Goal: Communication & Community: Ask a question

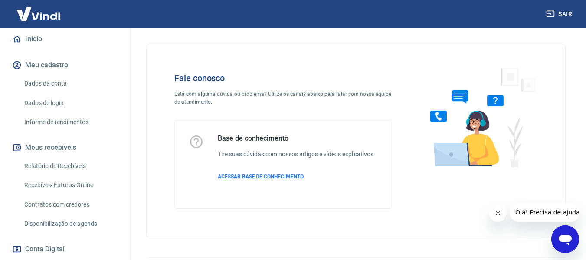
scroll to position [87, 0]
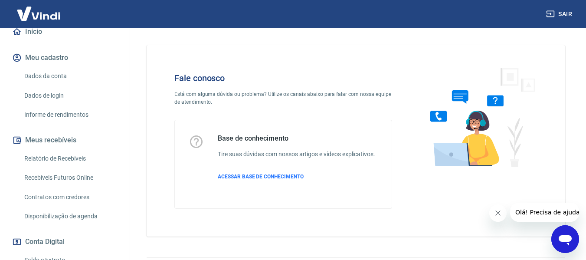
click at [563, 234] on icon "Abrir janela de mensagens" at bounding box center [565, 239] width 16 height 16
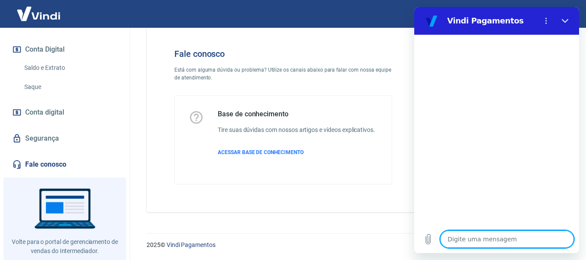
scroll to position [264, 0]
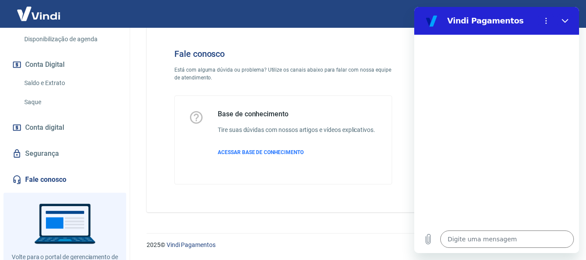
click at [52, 189] on link "Fale conosco" at bounding box center [64, 179] width 109 height 19
click at [511, 243] on textarea at bounding box center [507, 238] width 134 height 17
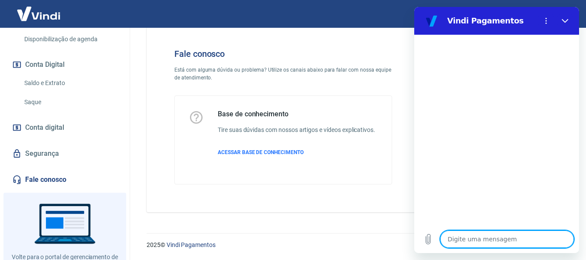
type textarea "o"
type textarea "x"
type textarea "ol"
type textarea "x"
type textarea "ola"
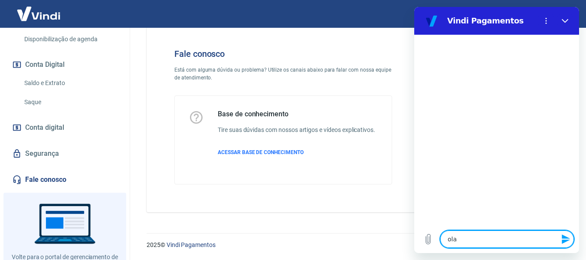
type textarea "x"
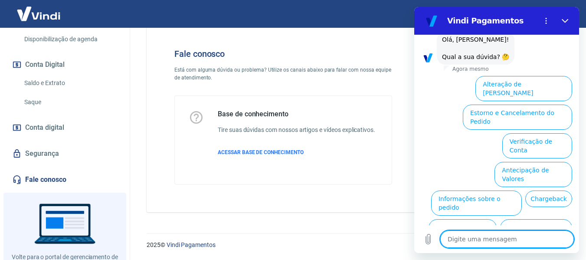
scroll to position [80, 0]
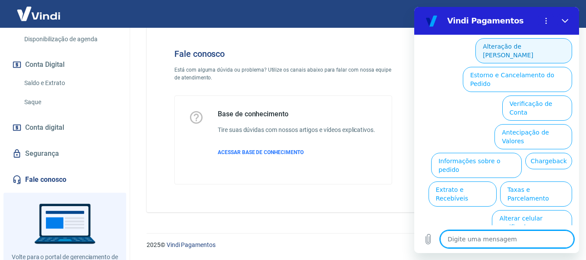
click at [518, 55] on button "Alteração de [PERSON_NAME]" at bounding box center [523, 50] width 97 height 25
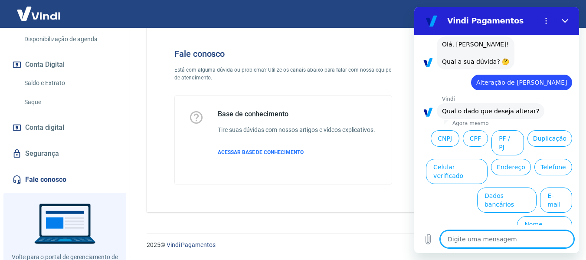
scroll to position [49, 0]
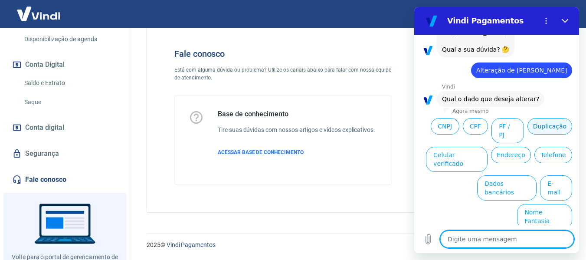
click at [527, 134] on button "Duplicação" at bounding box center [549, 126] width 45 height 16
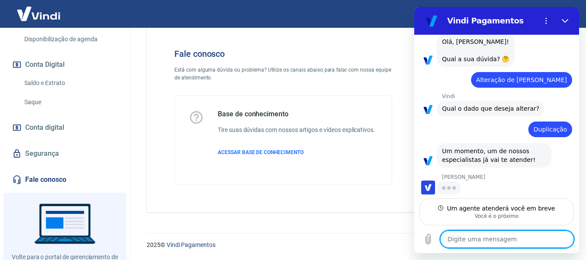
scroll to position [48, 0]
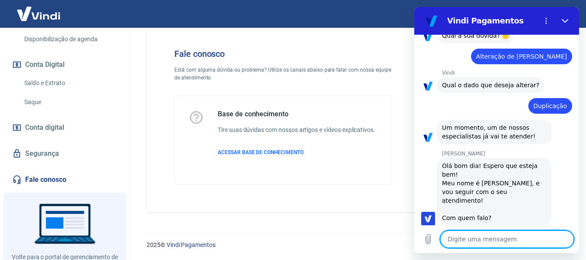
type textarea "x"
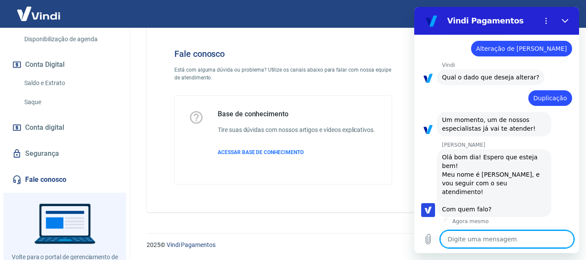
scroll to position [73, 0]
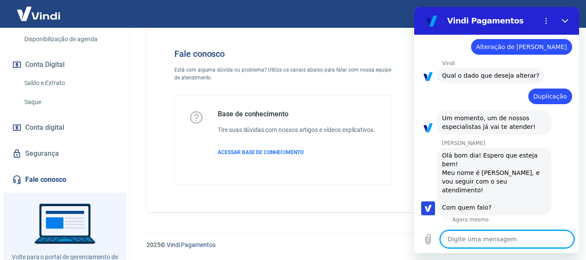
type textarea "o"
type textarea "x"
type textarea "oi"
type textarea "x"
type textarea "oi"
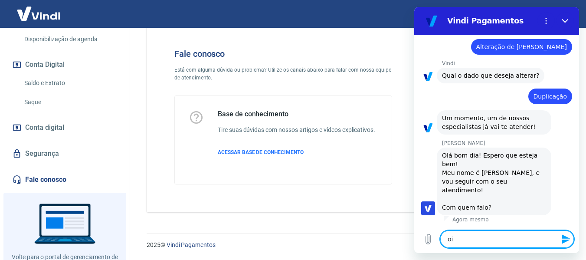
type textarea "x"
type textarea "oi n"
type textarea "x"
type textarea "oi na"
type textarea "x"
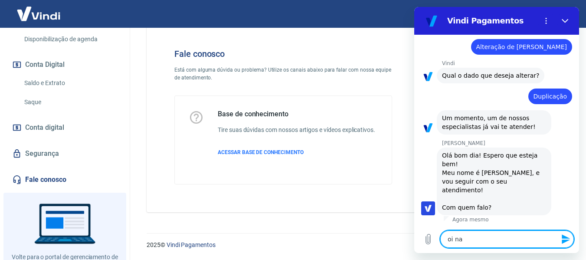
type textarea "oi nan"
type textarea "x"
type textarea "oi nani"
type textarea "x"
type textarea "oi nani,"
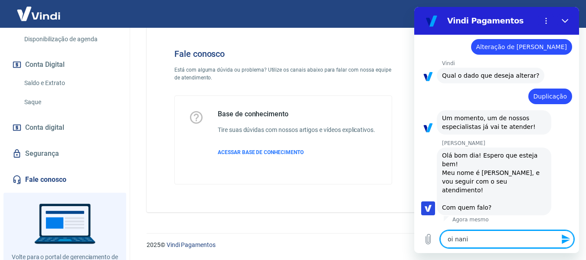
type textarea "x"
type textarea "oi nani,"
type textarea "x"
type textarea "oi nani, p"
type textarea "x"
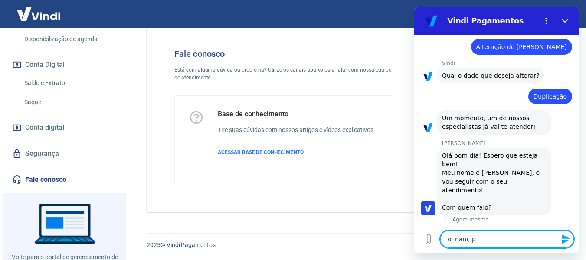
type textarea "oi nani, pr"
type textarea "x"
type textarea "oi nani, pre"
type textarea "x"
type textarea "oi nani, prec"
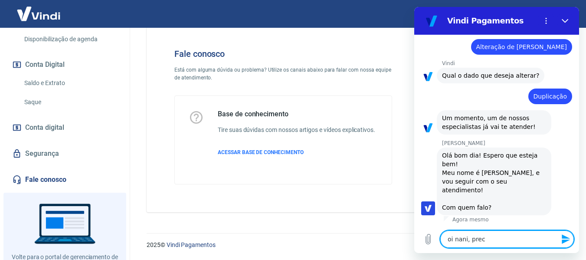
type textarea "x"
type textarea "oi nani, preci"
type textarea "x"
type textarea "oi nani, precis"
type textarea "x"
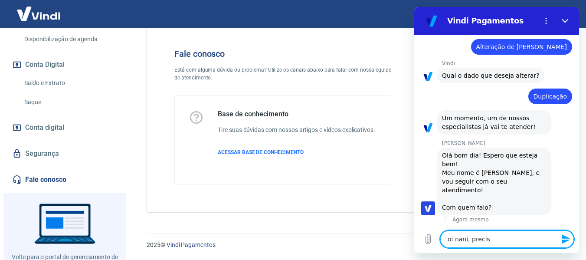
type textarea "oi nani, preciso"
type textarea "x"
type textarea "oi nani, preciso"
type textarea "x"
type textarea "oi nani, preciso d"
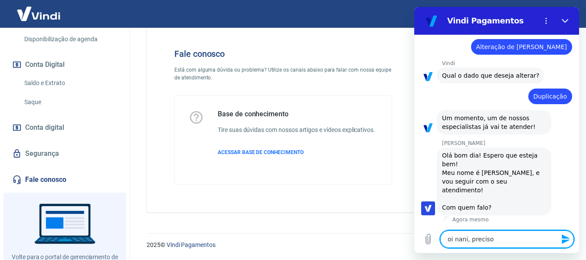
type textarea "x"
type textarea "oi nani, preciso da"
type textarea "x"
type textarea "oi nani, preciso dar"
type textarea "x"
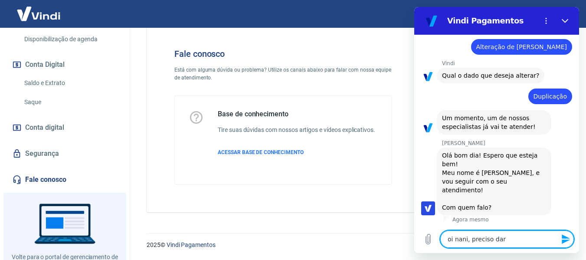
type textarea "oi nani, preciso dar"
type textarea "x"
type textarea "oi nani, preciso dar a"
type textarea "x"
type textarea "oi nani, preciso dar ac"
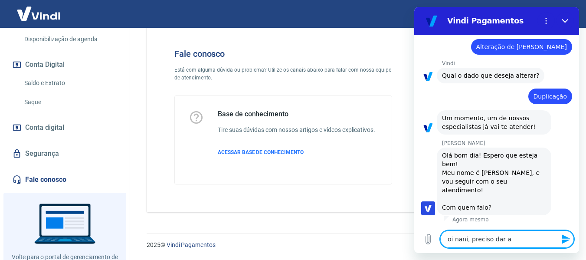
type textarea "x"
type textarea "oi nani, preciso dar ace"
type textarea "x"
type textarea "oi nani, preciso dar aces"
type textarea "x"
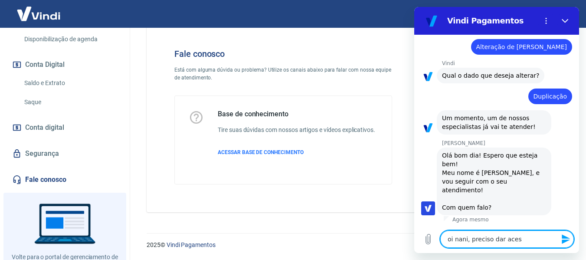
type textarea "oi nani, preciso dar acess"
type textarea "x"
type textarea "oi nani, preciso dar acesso"
type textarea "x"
type textarea "oi nani, preciso dar acesso"
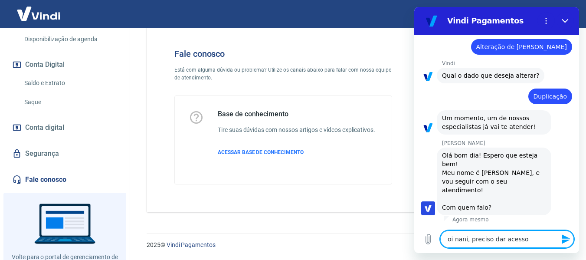
type textarea "x"
type textarea "oi nani, preciso dar acesso a"
type textarea "x"
type textarea "oi nani, preciso dar acesso a"
type textarea "x"
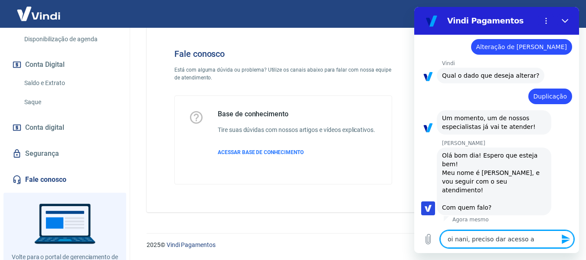
type textarea "oi nani, preciso dar acesso a a"
type textarea "x"
type textarea "oi nani, preciso dar acesso a ad"
type textarea "x"
type textarea "oi nani, preciso dar acesso a adm"
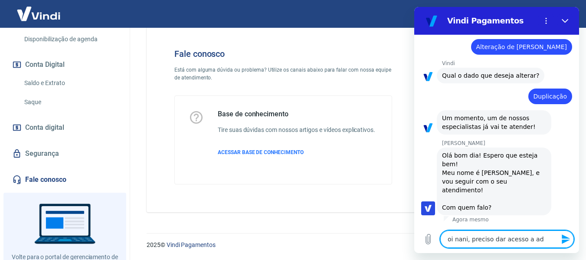
type textarea "x"
type textarea "oi nani, preciso dar acesso a adm"
type textarea "x"
type textarea "oi nani, preciso dar acesso a adm p"
type textarea "x"
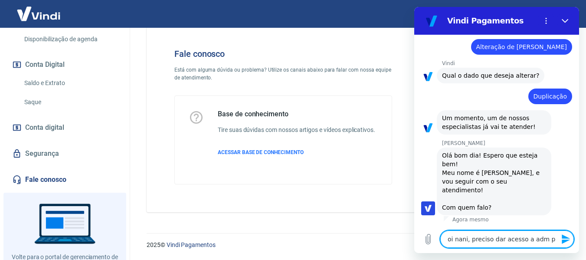
type textarea "oi nani, preciso dar acesso a adm pa"
type textarea "x"
type textarea "oi nani, preciso dar acesso a adm par"
type textarea "x"
type textarea "oi nani, preciso dar acesso a adm para"
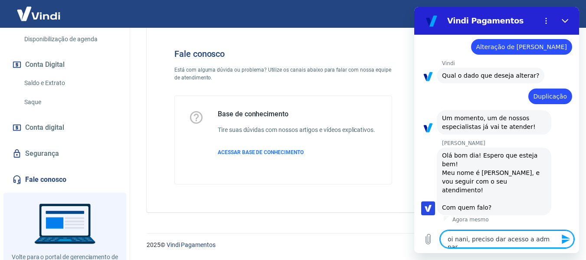
type textarea "x"
type textarea "oi nani, preciso dar acesso a adm para"
type textarea "x"
type textarea "oi nani, preciso dar acesso a adm para m"
type textarea "x"
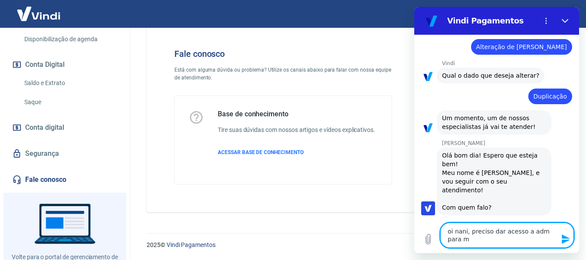
type textarea "oi nani, preciso dar acesso a adm para ma"
type textarea "x"
type textarea "oi nani, preciso dar acesso a adm para mai"
type textarea "x"
type textarea "oi nani, preciso dar acesso a adm para mais"
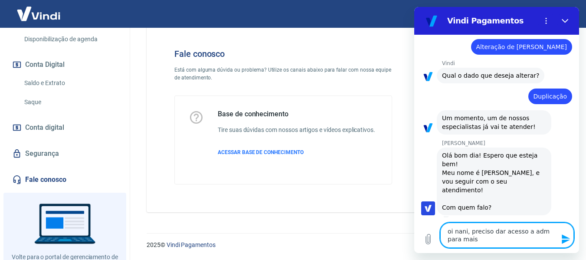
type textarea "x"
type textarea "oi nani, preciso dar acesso a adm para mais"
type textarea "x"
type textarea "oi nani, preciso dar acesso a adm para mais u"
type textarea "x"
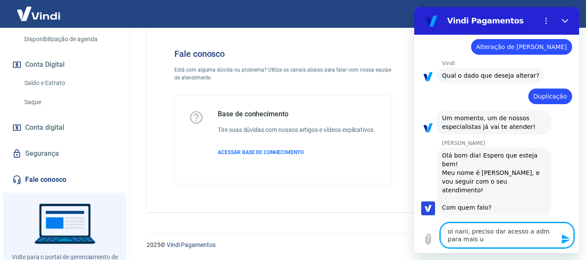
type textarea "oi nani, preciso dar acesso a adm para mais um"
type textarea "x"
type textarea "oi nani, preciso dar acesso a adm para mais uma"
type textarea "x"
type textarea "oi nani, preciso dar acesso a adm para mais uma"
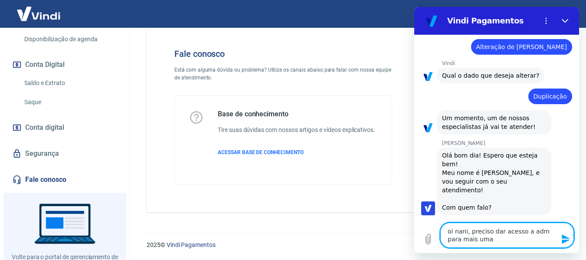
type textarea "x"
type textarea "oi nani, preciso dar acesso a adm para mais uma p"
type textarea "x"
type textarea "oi nani, preciso dar acesso a adm para mais uma pe"
type textarea "x"
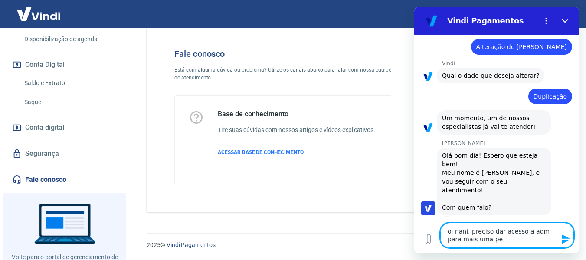
type textarea "oi nani, preciso dar acesso a adm para mais uma pes"
type textarea "x"
type textarea "oi nani, preciso dar acesso a adm para mais uma pess"
type textarea "x"
type textarea "oi nani, preciso dar acesso a adm para mais uma pesso"
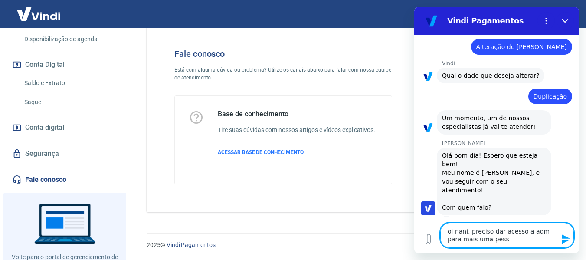
type textarea "x"
type textarea "oi nani, preciso dar acesso a adm para mais uma pessoa"
type textarea "x"
type textarea "oi nani, preciso dar acesso a adm para mais uma pessoa"
type textarea "x"
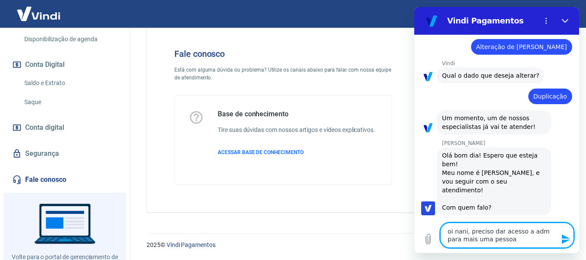
type textarea "oi nani, preciso dar acesso a adm para mais uma pessoa d"
type textarea "x"
type textarea "oi nani, preciso dar acesso a adm para mais uma pessoa do"
type textarea "x"
type textarea "oi nani, preciso dar acesso a adm para mais uma pessoa do"
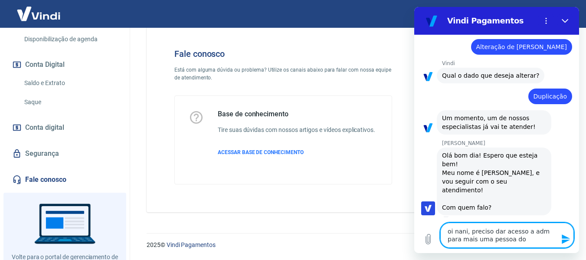
type textarea "x"
type textarea "oi nani, preciso dar acesso a adm para mais uma pessoa do f"
type textarea "x"
type textarea "oi nani, preciso dar acesso a adm para mais uma pessoa do fi"
type textarea "x"
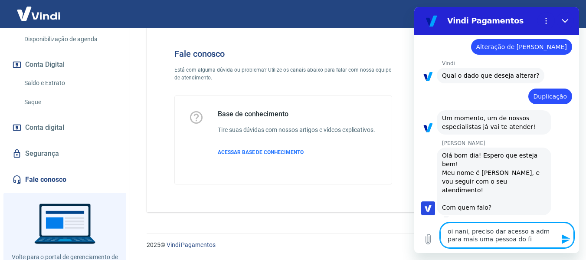
type textarea "oi nani, preciso dar acesso a adm para mais uma pessoa do fin"
type textarea "x"
type textarea "oi nani, preciso dar acesso a adm para mais uma pessoa do fina"
type textarea "x"
type textarea "oi nani, preciso dar acesso a adm para mais uma pessoa do finan"
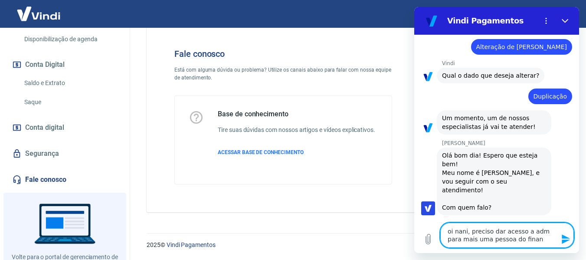
type textarea "x"
type textarea "oi nani, preciso dar acesso a adm para mais uma pessoa do financ"
type textarea "x"
type textarea "oi nani, preciso dar acesso a adm para mais uma pessoa do finance"
type textarea "x"
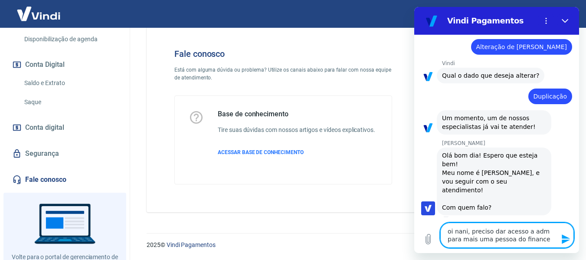
type textarea "oi nani, preciso dar acesso a adm para mais uma pessoa do financei"
type textarea "x"
type textarea "oi nani, preciso dar acesso a adm para mais uma pessoa do financeir"
type textarea "x"
type textarea "oi nani, preciso dar acesso a adm para mais uma pessoa do financeiro"
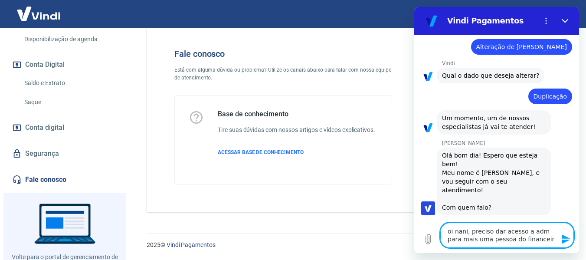
type textarea "x"
type textarea "oi nani, preciso dar acesso a adm para mais uma pessoa do financeiro,"
type textarea "x"
type textarea "oi nani, preciso dar acesso a adm para mais uma pessoa do financeiro,"
type textarea "x"
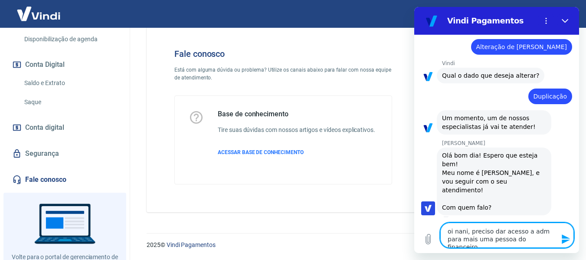
type textarea "oi nani, preciso dar acesso a adm para mais uma pessoa do financeiro, c"
type textarea "x"
type textarea "oi nani, preciso dar acesso a adm para mais uma pessoa do financeiro, co"
type textarea "x"
type textarea "oi nani, preciso dar acesso a adm para mais uma pessoa do financeiro, com"
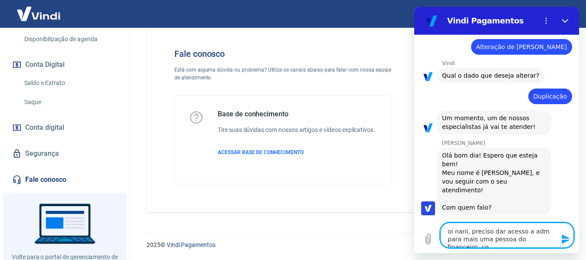
type textarea "x"
type textarea "oi nani, preciso dar acesso a adm para mais uma pessoa do financeiro, como"
type textarea "x"
type textarea "oi nani, preciso dar acesso a adm para mais uma pessoa do financeiro, como"
type textarea "x"
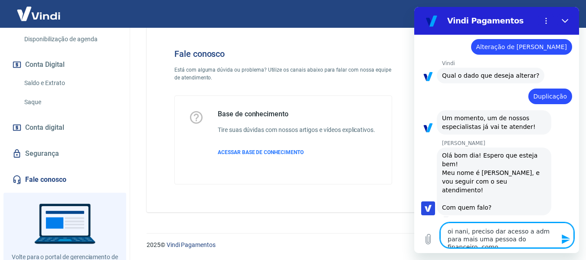
type textarea "oi nani, preciso dar acesso a adm para mais uma pessoa do financeiro, como f"
type textarea "x"
type textarea "oi nani, preciso dar acesso a adm para mais uma pessoa do financeiro, como fa"
type textarea "x"
type textarea "oi nani, preciso dar acesso a adm para mais uma pessoa do financeiro, como faç"
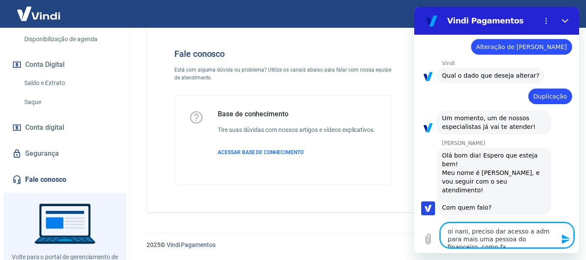
type textarea "x"
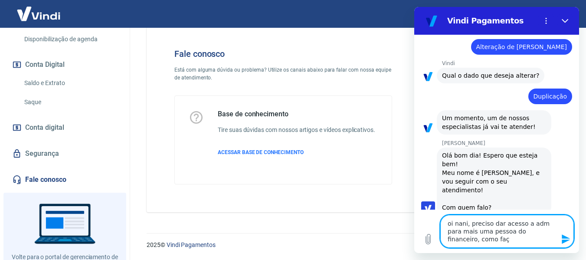
type textarea "oi nani, preciso dar acesso a adm para mais uma pessoa do financeiro, como faço"
type textarea "x"
type textarea "oi nani, preciso dar acesso a adm para mais uma pessoa do financeiro, como faço"
type textarea "x"
type textarea "oi nani, preciso dar acesso a adm para mais uma pessoa do financeiro, como faço…"
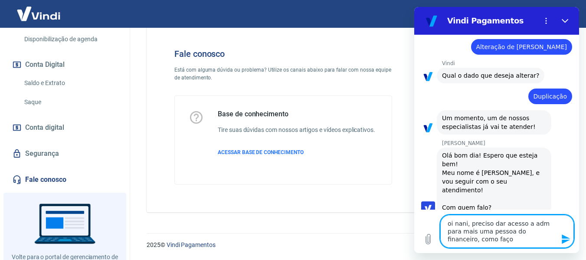
type textarea "x"
type textarea "oi nani, preciso dar acesso a adm para mais uma pessoa do financeiro, como faço…"
type textarea "x"
type textarea "oi nani, preciso dar acesso a adm para mais uma pessoa do financeiro, como faço…"
type textarea "x"
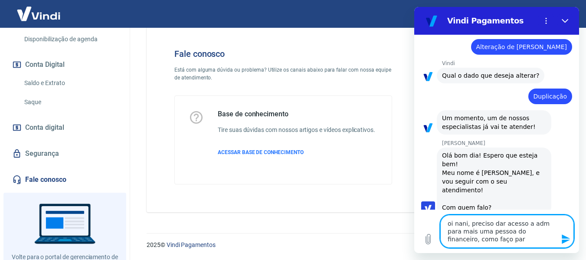
type textarea "oi nani, preciso dar acesso a adm para mais uma pessoa do financeiro, como faço…"
type textarea "x"
type textarea "oi nani, preciso dar acesso a adm para mais uma pessoa do financeiro, como faço…"
type textarea "x"
type textarea "oi nani, preciso dar acesso a adm para mais uma pessoa do financeiro, como faço…"
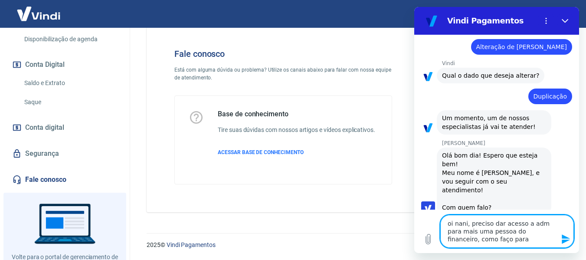
type textarea "x"
type textarea "oi nani, preciso dar acesso a adm para mais uma pessoa do financeiro, como faço…"
type textarea "x"
type textarea "oi nani, preciso dar acesso a adm para mais uma pessoa do financeiro, como faço…"
type textarea "x"
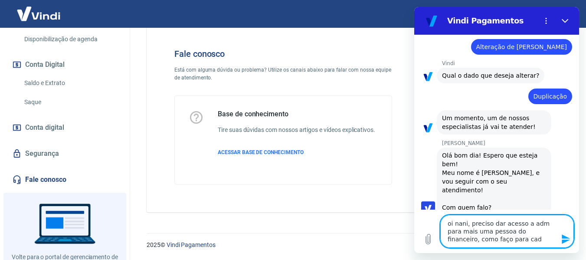
type textarea "oi nani, preciso dar acesso a adm para mais uma pessoa do financeiro, como faço…"
type textarea "x"
type textarea "oi nani, preciso dar acesso a adm para mais uma pessoa do financeiro, como faço…"
type textarea "x"
type textarea "oi nani, preciso dar acesso a adm para mais uma pessoa do financeiro, como faço…"
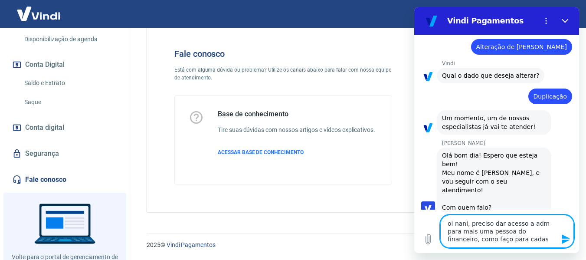
type textarea "x"
type textarea "oi nani, preciso dar acesso a adm para mais uma pessoa do financeiro, como faço…"
type textarea "x"
type textarea "oi nani, preciso dar acesso a adm para mais uma pessoa do financeiro, como faço…"
type textarea "x"
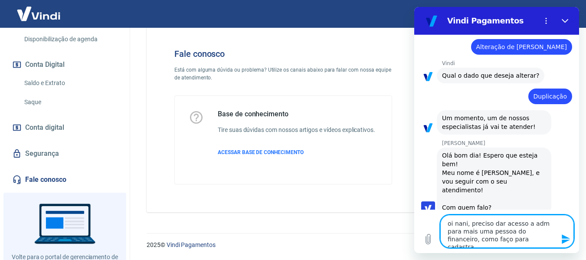
type textarea "oi nani, preciso dar acesso a adm para mais uma pessoa do financeiro, como faço…"
type textarea "x"
type textarea "oi nani, preciso dar acesso a adm para mais uma pessoa do financeiro, como faço…"
type textarea "x"
type textarea "oi nani, preciso dar acesso a adm para mais uma pessoa do financeiro, como faço…"
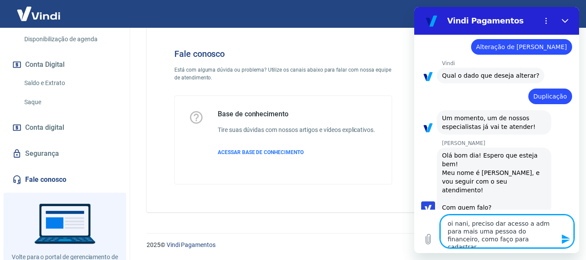
type textarea "x"
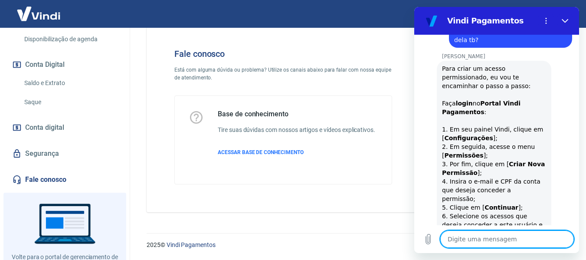
scroll to position [330, 0]
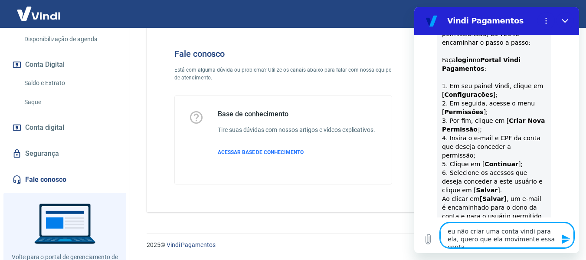
click at [562, 238] on icon "Enviar mensagem" at bounding box center [566, 239] width 10 height 10
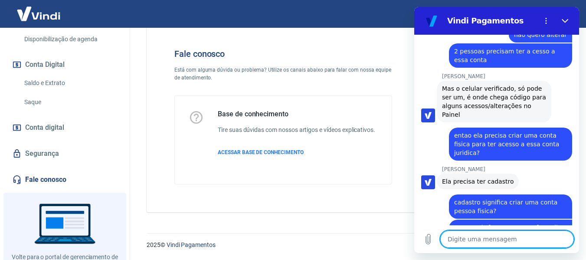
scroll to position [1053, 0]
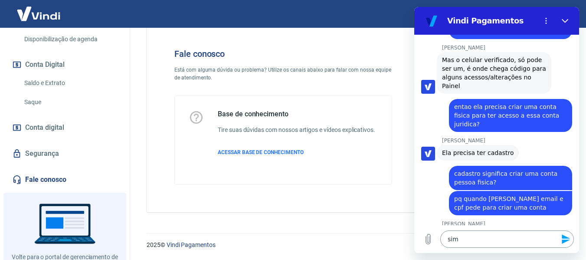
click at [566, 239] on icon "Enviar mensagem" at bounding box center [566, 239] width 10 height 10
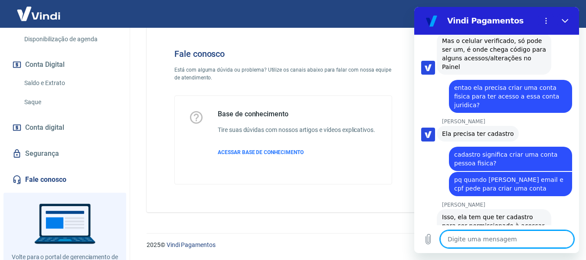
scroll to position [1074, 0]
